Goal: Task Accomplishment & Management: Complete application form

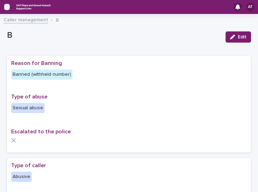
click at [7, 8] on icon "button" at bounding box center [7, 7] width 6 height 6
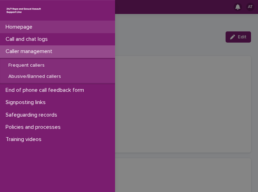
click at [24, 29] on p "Homepage" at bounding box center [20, 27] width 35 height 7
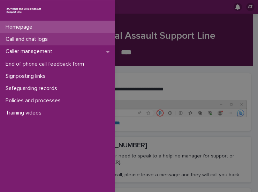
click at [46, 38] on p "Call and chat logs" at bounding box center [28, 39] width 51 height 7
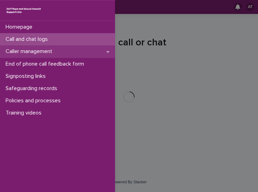
click at [44, 51] on p "Caller management" at bounding box center [30, 51] width 55 height 7
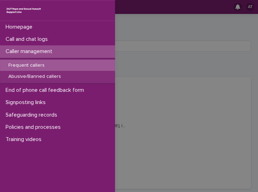
drag, startPoint x: 73, startPoint y: 64, endPoint x: 110, endPoint y: 52, distance: 38.7
click at [73, 64] on div "Frequent callers" at bounding box center [57, 66] width 115 height 12
click at [86, 67] on div "Frequent callers" at bounding box center [57, 66] width 115 height 12
click at [147, 49] on div "Homepage Call and chat logs Caller management Frequent callers Abusive/Banned c…" at bounding box center [129, 96] width 258 height 192
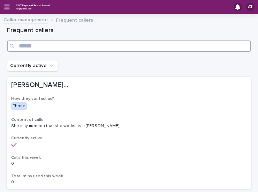
click at [128, 50] on input "Search" at bounding box center [129, 45] width 244 height 11
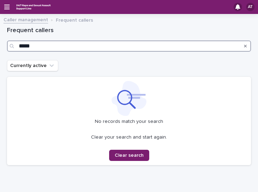
type input "*****"
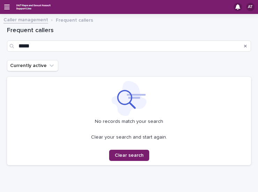
click at [242, 46] on div "Search" at bounding box center [245, 45] width 11 height 11
click at [244, 46] on icon "Search" at bounding box center [245, 46] width 3 height 4
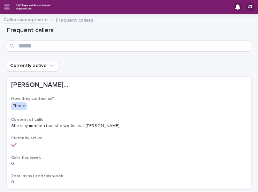
click at [31, 20] on link "Caller management" at bounding box center [25, 19] width 45 height 8
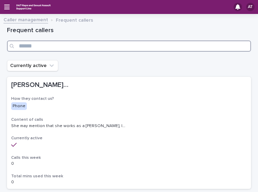
click at [52, 47] on input "Search" at bounding box center [129, 45] width 244 height 11
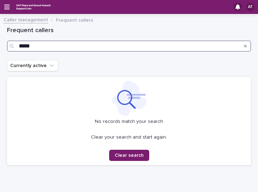
type input "*****"
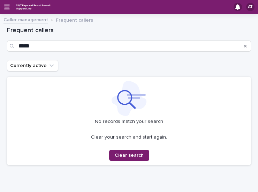
click at [244, 47] on icon "Search" at bounding box center [245, 46] width 3 height 4
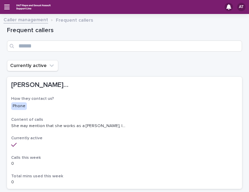
click at [1, 5] on div "AT" at bounding box center [124, 7] width 249 height 14
click at [5, 6] on icon "button" at bounding box center [7, 7] width 6 height 6
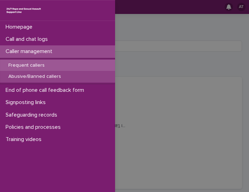
click at [58, 72] on div "Abusive/Banned callers" at bounding box center [57, 77] width 115 height 12
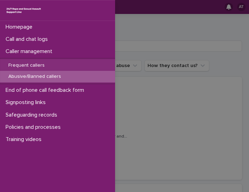
click at [133, 43] on div "Homepage Call and chat logs Caller management Frequent callers Abusive/Banned c…" at bounding box center [124, 96] width 249 height 192
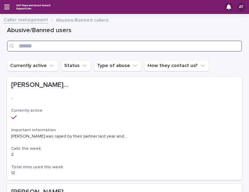
click at [133, 43] on input "Search" at bounding box center [124, 45] width 235 height 11
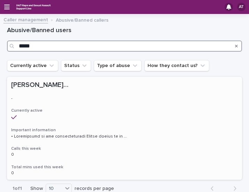
type input "*****"
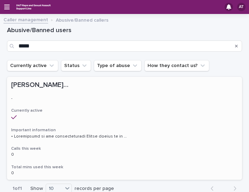
click at [88, 126] on div "[PERSON_NAME]/[PERSON_NAME]/[PERSON_NAME]/M [PERSON_NAME]/[PERSON_NAME]/[PERSON…" at bounding box center [124, 128] width 235 height 103
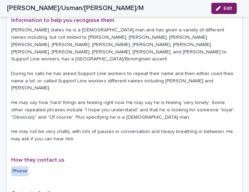
scroll to position [175, 0]
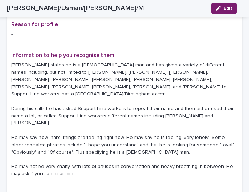
click at [97, 107] on p "[PERSON_NAME] states he is a [DEMOGRAPHIC_DATA] man and has given a variety of …" at bounding box center [124, 119] width 227 height 116
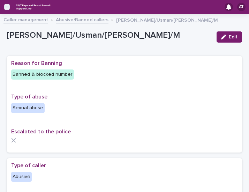
click at [8, 5] on icon "button" at bounding box center [7, 7] width 6 height 6
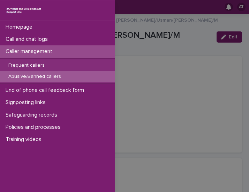
click at [176, 47] on div "Homepage Call and chat logs Caller management Frequent callers Abusive/Banned c…" at bounding box center [124, 96] width 249 height 192
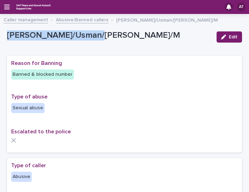
drag, startPoint x: 112, startPoint y: 37, endPoint x: -15, endPoint y: 39, distance: 127.4
click at [0, 39] on html "**********" at bounding box center [124, 96] width 249 height 192
copy p "[PERSON_NAME]/Usman/[PERSON_NAME]/M"
click at [9, 5] on icon "button" at bounding box center [7, 7] width 6 height 5
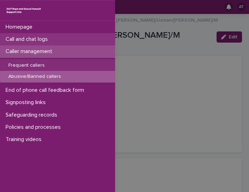
click at [43, 42] on p "Call and chat logs" at bounding box center [28, 39] width 51 height 7
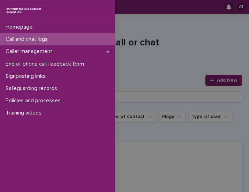
drag, startPoint x: 70, startPoint y: 38, endPoint x: 217, endPoint y: 73, distance: 151.4
click at [71, 38] on div "Call and chat logs" at bounding box center [57, 39] width 115 height 12
click at [190, 58] on div "Homepage Call and chat logs Caller management End of phone call feedback form S…" at bounding box center [124, 96] width 249 height 192
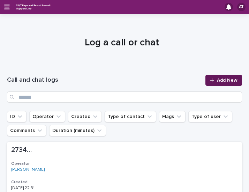
click at [214, 85] on link "Add New" at bounding box center [224, 80] width 37 height 11
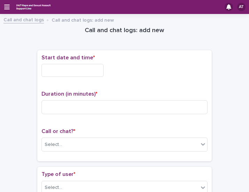
click at [73, 64] on input "text" at bounding box center [73, 70] width 62 height 13
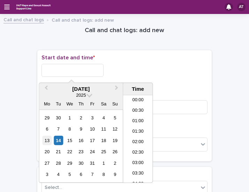
click at [51, 137] on div "13" at bounding box center [46, 140] width 9 height 9
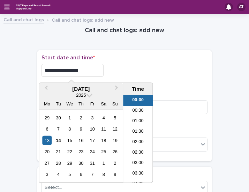
drag, startPoint x: 86, startPoint y: 71, endPoint x: 66, endPoint y: 72, distance: 19.9
click at [66, 72] on input "**********" at bounding box center [73, 70] width 62 height 13
type input "**********"
click at [129, 61] on div "**********" at bounding box center [125, 68] width 166 height 28
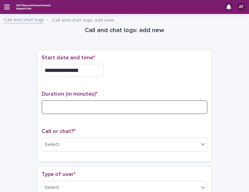
click at [83, 106] on input at bounding box center [125, 107] width 166 height 14
type input "**"
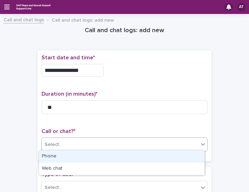
click at [75, 143] on div "Select..." at bounding box center [120, 145] width 157 height 12
click at [78, 157] on div "Phone" at bounding box center [121, 156] width 165 height 12
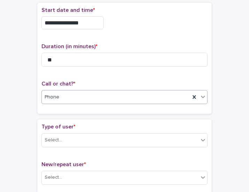
scroll to position [70, 0]
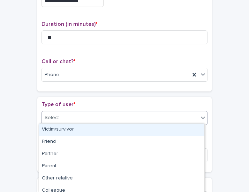
click at [63, 116] on div "Select..." at bounding box center [120, 118] width 157 height 12
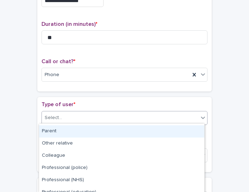
scroll to position [0, 0]
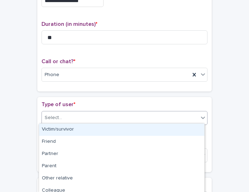
click at [67, 130] on div "Victim/survivor" at bounding box center [121, 130] width 165 height 12
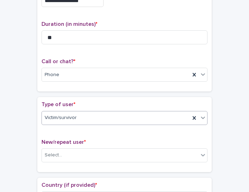
scroll to position [140, 0]
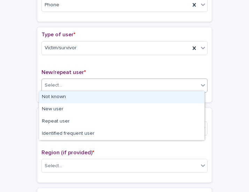
click at [64, 87] on div "Select..." at bounding box center [120, 86] width 157 height 12
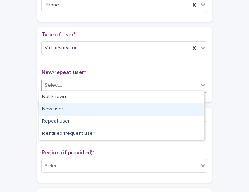
click at [64, 106] on div "New user" at bounding box center [121, 109] width 165 height 12
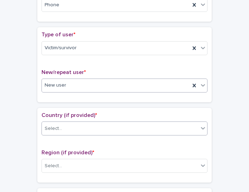
click at [66, 129] on div "Select..." at bounding box center [120, 129] width 157 height 12
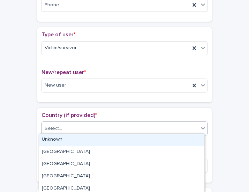
click at [58, 141] on div "Unknown" at bounding box center [121, 140] width 165 height 12
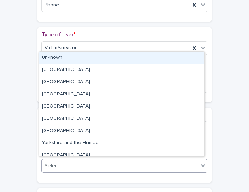
click at [67, 167] on div "Select..." at bounding box center [120, 166] width 157 height 12
drag, startPoint x: 54, startPoint y: 55, endPoint x: 54, endPoint y: 59, distance: 3.5
click at [54, 55] on div "Unknown" at bounding box center [121, 58] width 165 height 12
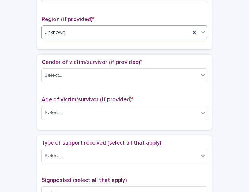
scroll to position [279, 0]
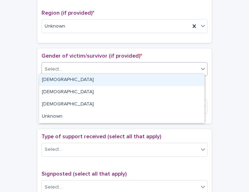
click at [67, 68] on div "Select..." at bounding box center [120, 70] width 157 height 12
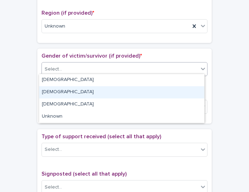
click at [53, 92] on div "[DEMOGRAPHIC_DATA]" at bounding box center [121, 92] width 165 height 12
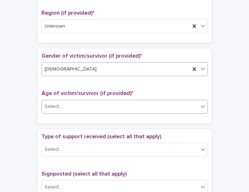
click at [75, 105] on div "Select..." at bounding box center [120, 107] width 157 height 12
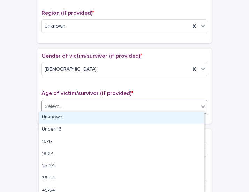
click at [62, 115] on div "Unknown" at bounding box center [121, 117] width 165 height 12
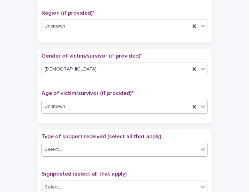
click at [84, 147] on div "Select..." at bounding box center [120, 150] width 157 height 12
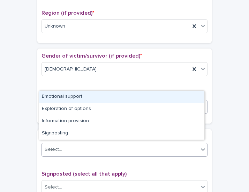
click at [69, 98] on div "Emotional support" at bounding box center [121, 97] width 165 height 12
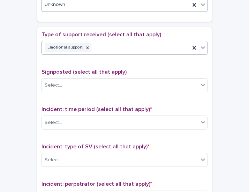
scroll to position [384, 0]
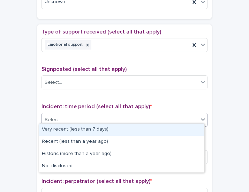
click at [79, 116] on div "Select..." at bounding box center [120, 120] width 157 height 12
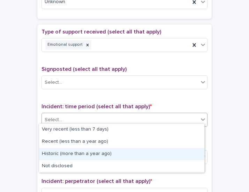
click at [69, 158] on div "Historic (more than a year ago)" at bounding box center [121, 154] width 165 height 12
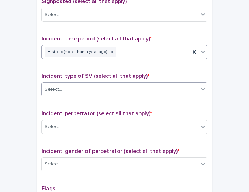
scroll to position [454, 0]
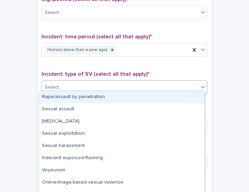
click at [65, 82] on div "Select..." at bounding box center [120, 88] width 157 height 12
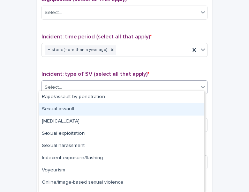
drag, startPoint x: 70, startPoint y: 102, endPoint x: 71, endPoint y: 112, distance: 9.8
click at [71, 112] on div "Sexual assault" at bounding box center [121, 109] width 165 height 12
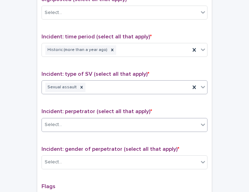
click at [83, 125] on div "Select..." at bounding box center [120, 125] width 157 height 12
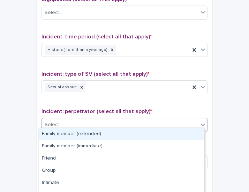
click at [87, 134] on div "Family member (extended)" at bounding box center [121, 134] width 165 height 12
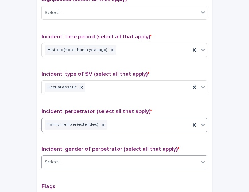
click at [86, 157] on div "Select..." at bounding box center [120, 162] width 157 height 12
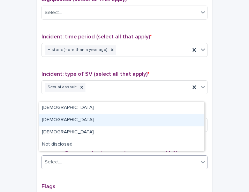
click at [55, 119] on div "[DEMOGRAPHIC_DATA]" at bounding box center [121, 120] width 165 height 12
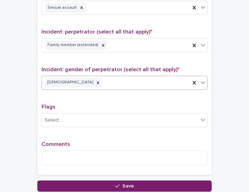
scroll to position [558, 0]
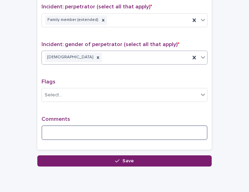
click at [70, 129] on textarea at bounding box center [125, 132] width 166 height 15
type textarea "*"
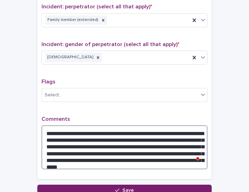
click at [145, 158] on textarea "**********" at bounding box center [125, 147] width 166 height 44
paste textarea "**********"
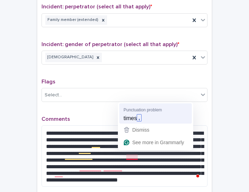
click at [131, 116] on p "Comments" at bounding box center [125, 119] width 166 height 7
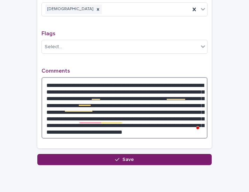
scroll to position [595, 0]
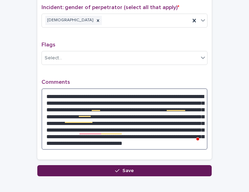
type textarea "**********"
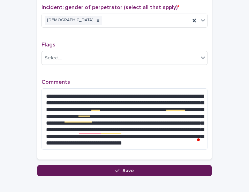
click at [131, 167] on button "Save" at bounding box center [124, 170] width 175 height 11
